Goal: Find specific page/section: Find specific page/section

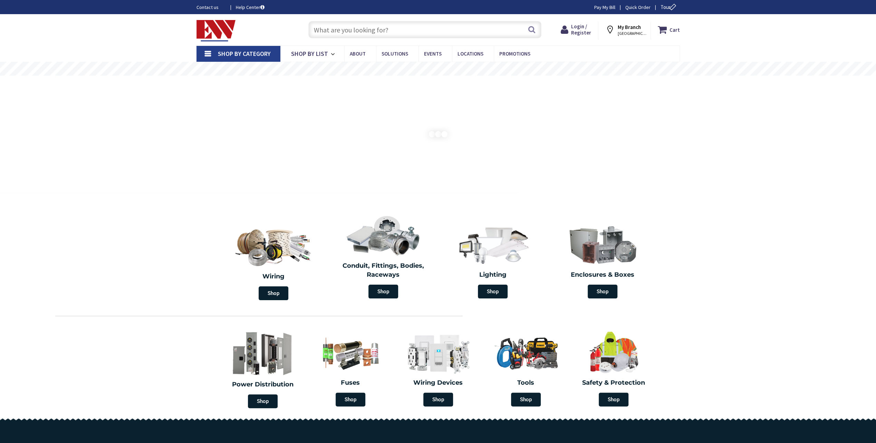
click at [633, 28] on strong "My Branch" at bounding box center [629, 27] width 23 height 7
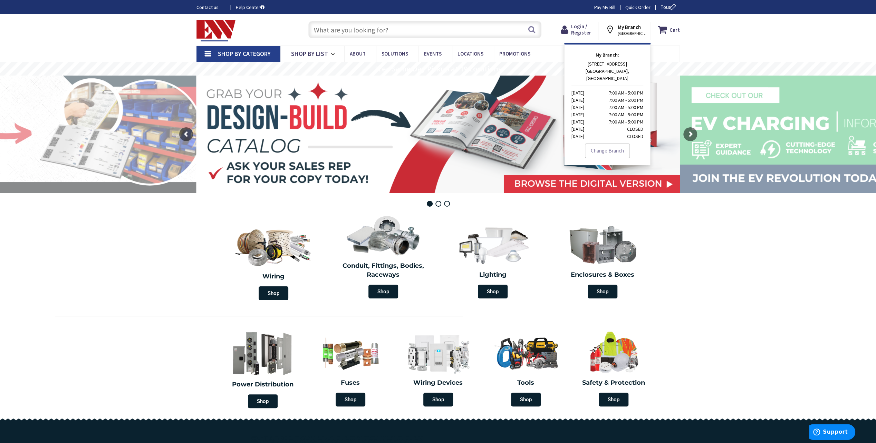
click at [556, 52] on nav "Shop By Category Conduit and Fittings Cable Tray & Accessories Cable Trays Cabl…" at bounding box center [437, 54] width 483 height 17
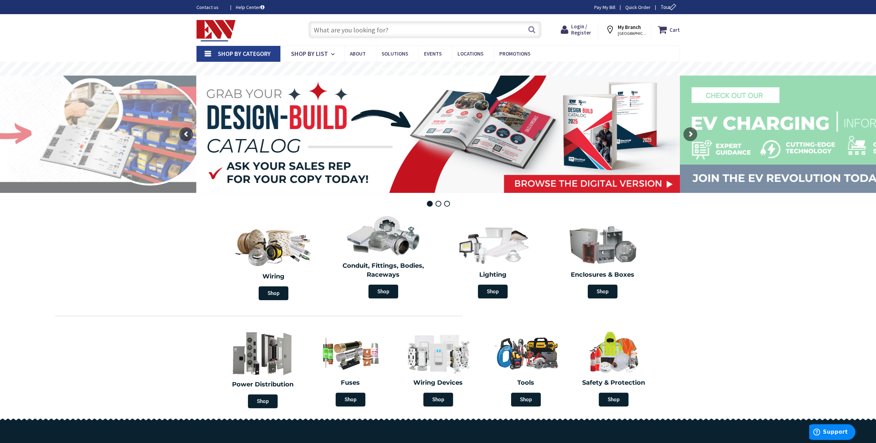
click at [553, 44] on div "Skip to Content Toggle Nav Search Cart My Cart Close" at bounding box center [438, 29] width 518 height 31
click at [323, 30] on input "text" at bounding box center [424, 29] width 233 height 17
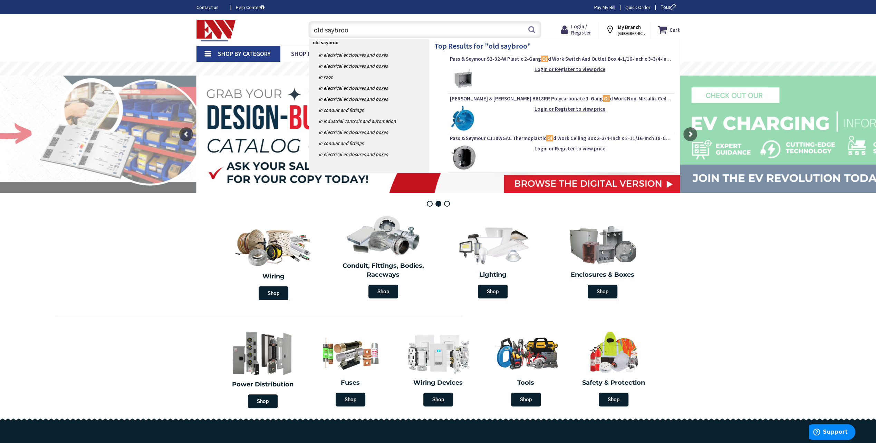
type input "old [PERSON_NAME]"
